Goal: Task Accomplishment & Management: Manage account settings

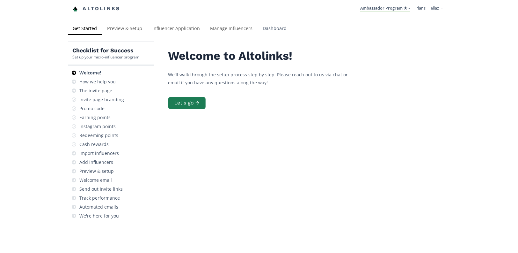
click at [271, 31] on link "Dashboard" at bounding box center [275, 29] width 34 height 13
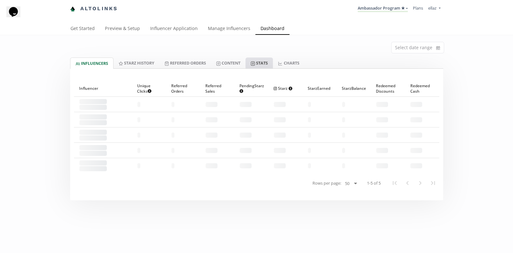
click at [263, 60] on link "Stats" at bounding box center [259, 62] width 27 height 11
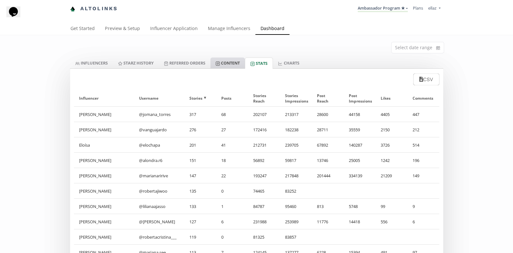
click at [244, 62] on link "Content" at bounding box center [227, 62] width 34 height 11
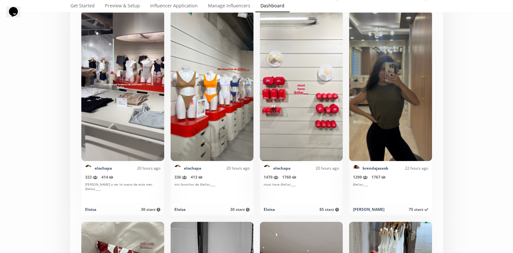
scroll to position [1176, 0]
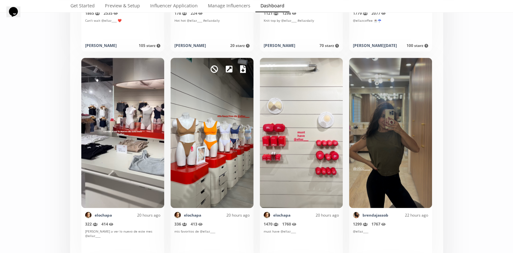
click at [244, 70] on icon at bounding box center [243, 69] width 6 height 8
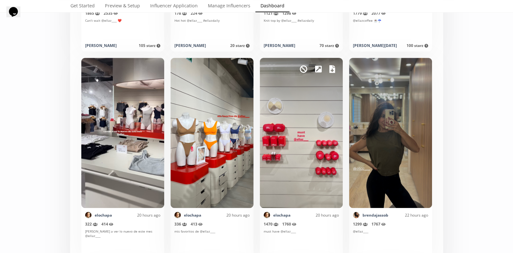
click at [335, 70] on div "Mark as invalid so that no points awarded." at bounding box center [301, 133] width 83 height 150
click at [332, 66] on icon at bounding box center [332, 69] width 6 height 8
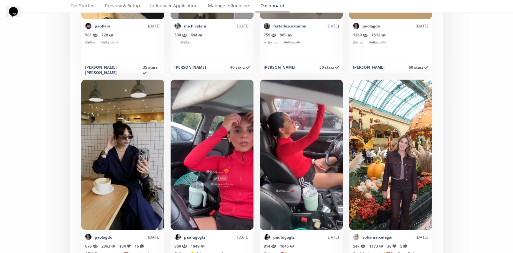
scroll to position [2190, 0]
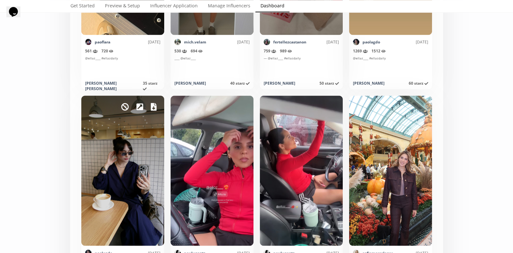
click at [154, 104] on icon at bounding box center [154, 107] width 6 height 8
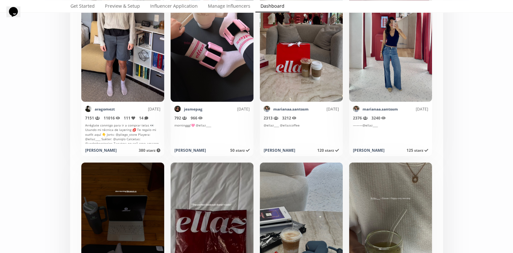
scroll to position [3055, 0]
